Goal: Find specific page/section: Find specific page/section

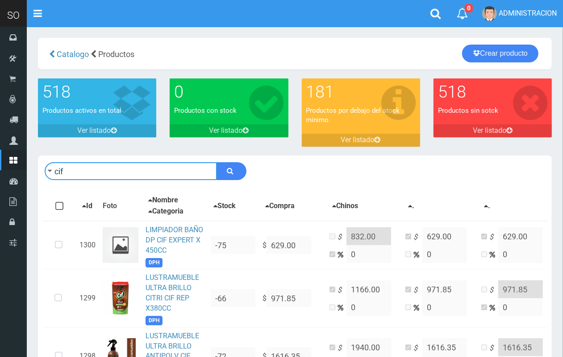
click at [132, 168] on input "cif" at bounding box center [131, 171] width 172 height 18
type input "c"
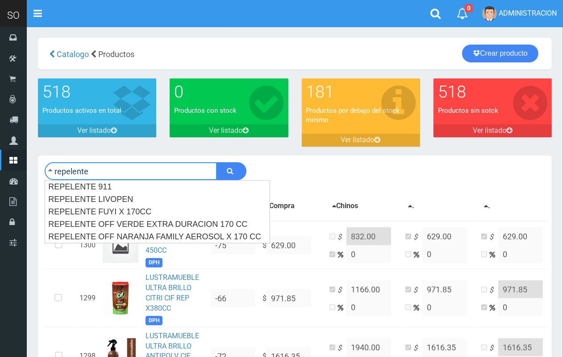
type input "repelente"
click at [216, 162] on button "submit" at bounding box center [231, 171] width 30 height 18
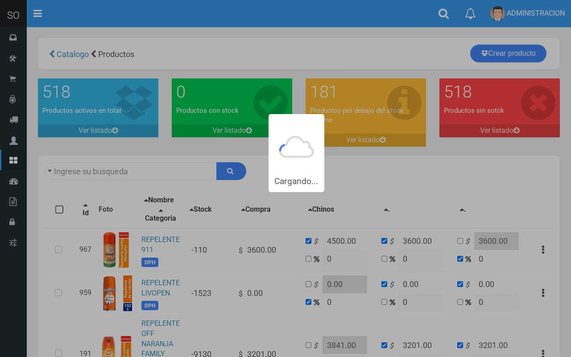
type input "repelente"
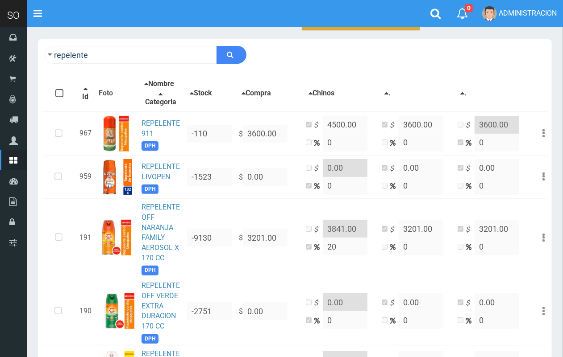
scroll to position [210, 0]
